Goal: Information Seeking & Learning: Learn about a topic

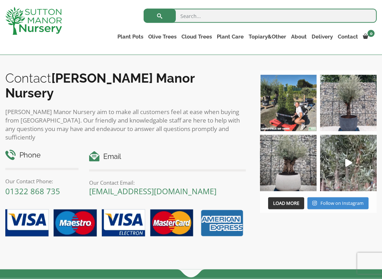
scroll to position [869, 0]
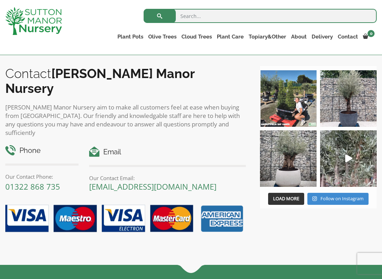
click at [296, 168] on img at bounding box center [288, 158] width 57 height 57
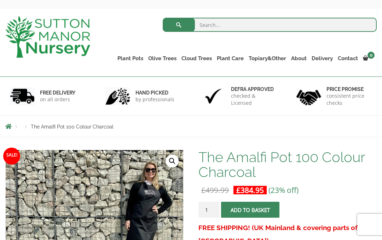
scroll to position [0, 0]
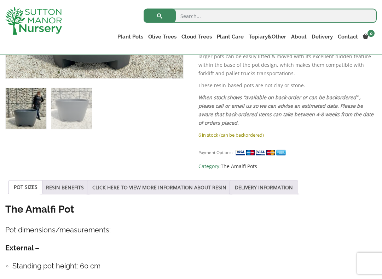
scroll to position [262, 0]
click at [67, 188] on link "RESIN BENEFITS" at bounding box center [65, 187] width 38 height 13
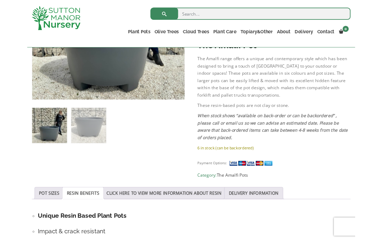
scroll to position [220, 0]
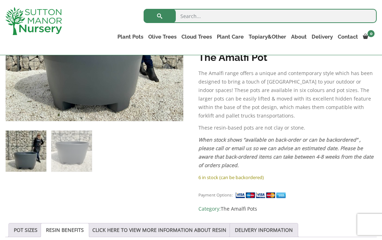
click at [29, 232] on link "POT SIZES" at bounding box center [26, 229] width 24 height 13
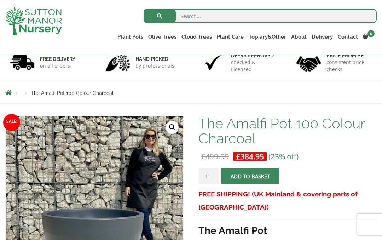
scroll to position [0, 0]
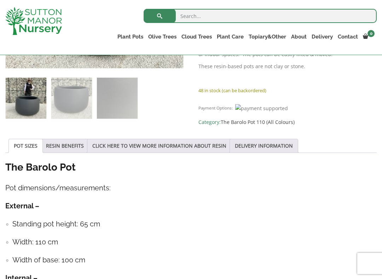
scroll to position [272, 0]
click at [236, 126] on link "The Barolo Pot 110 (All Colours)" at bounding box center [257, 122] width 74 height 7
